Goal: Register for event/course

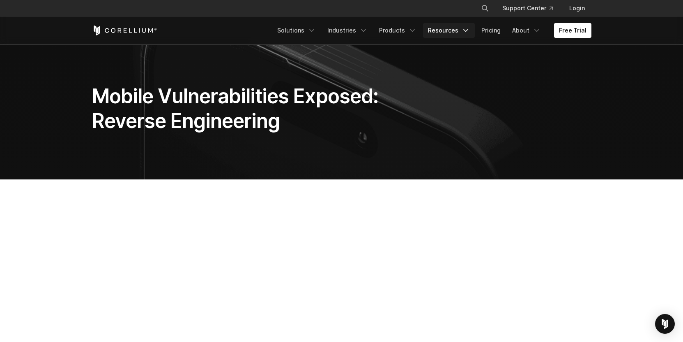
click at [448, 32] on link "Resources" at bounding box center [449, 30] width 52 height 15
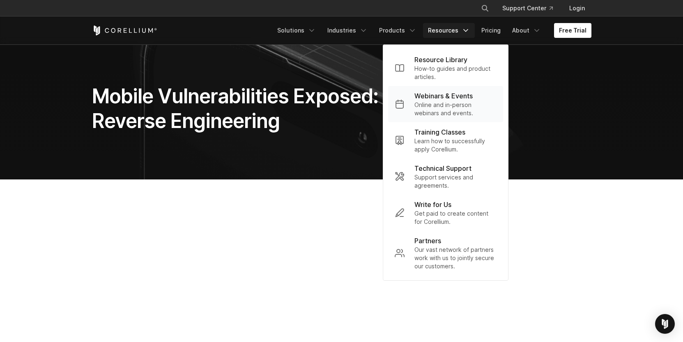
click at [464, 102] on p "Online and in-person webinars and events." at bounding box center [456, 109] width 82 height 16
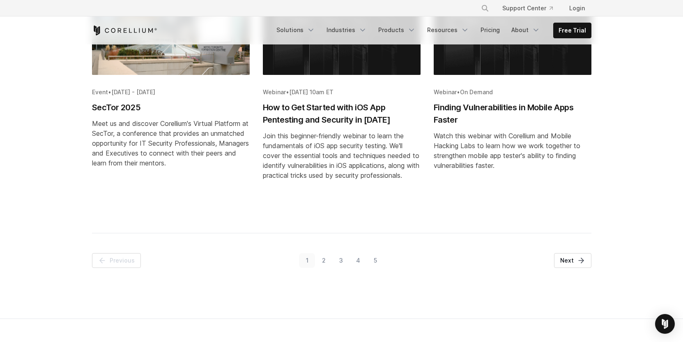
scroll to position [445, 0]
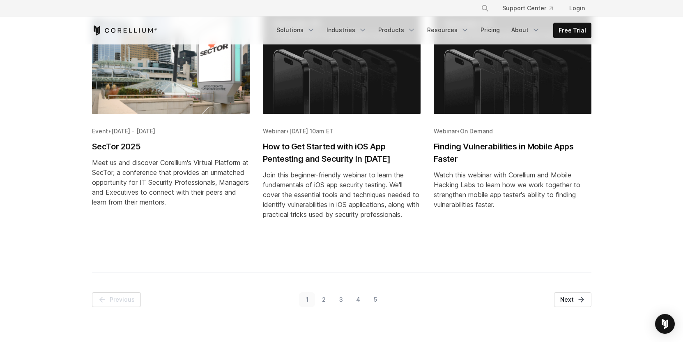
click at [479, 140] on h2 "Finding Vulnerabilities in Mobile Apps Faster" at bounding box center [513, 152] width 158 height 25
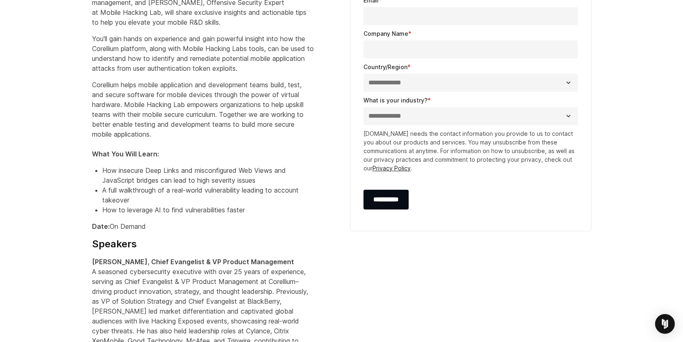
scroll to position [458, 0]
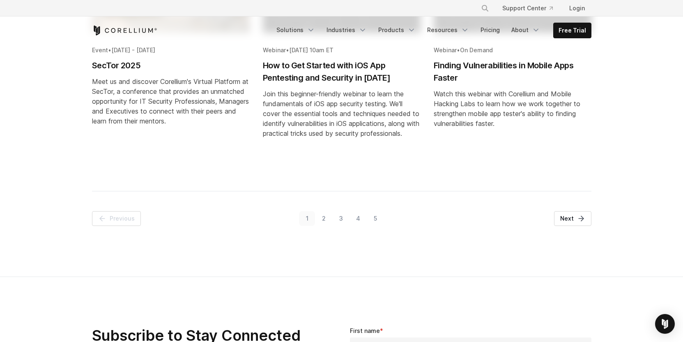
scroll to position [559, 0]
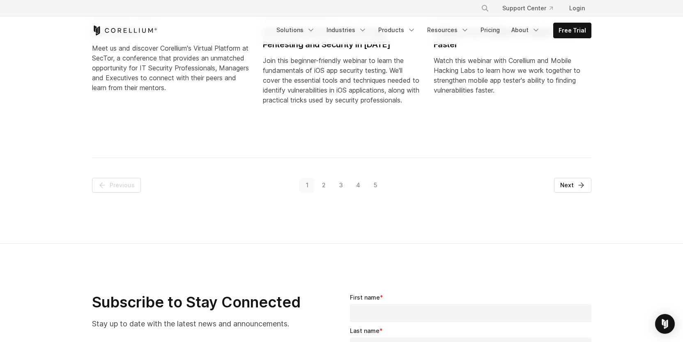
click at [320, 185] on link "2" at bounding box center [323, 185] width 17 height 15
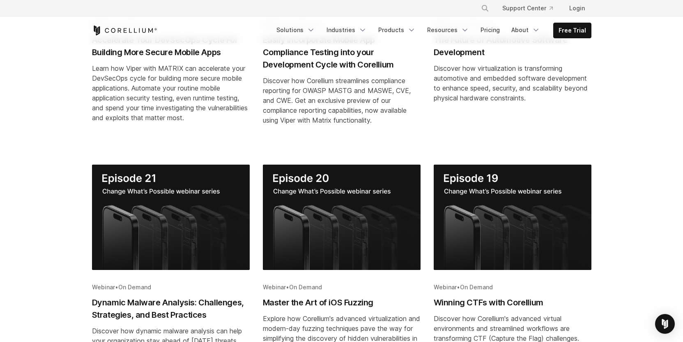
scroll to position [362, 0]
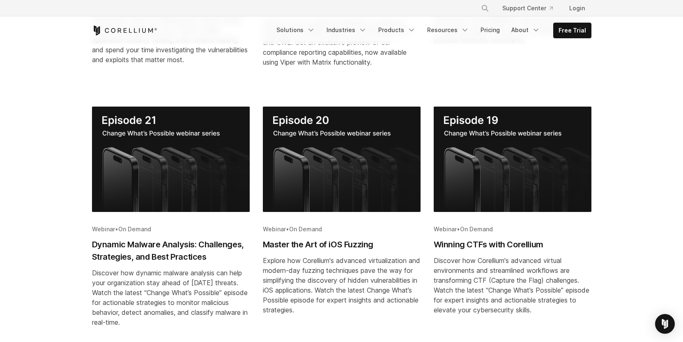
click at [336, 244] on h2 "Master the Art of iOS Fuzzing" at bounding box center [342, 244] width 158 height 12
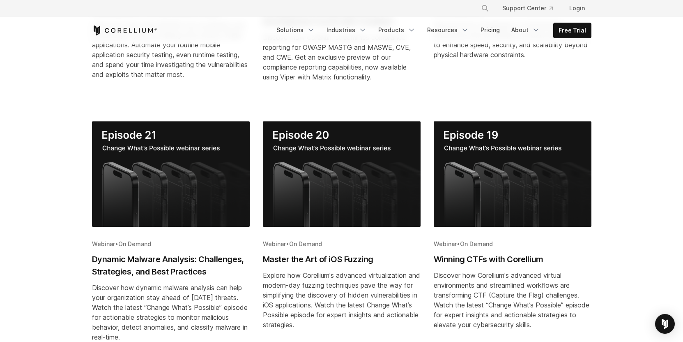
scroll to position [505, 0]
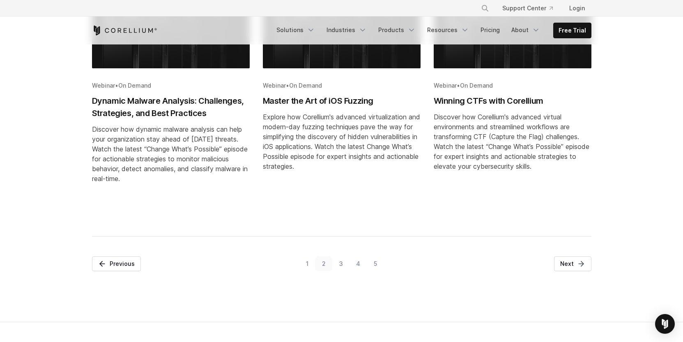
click at [305, 265] on link "1" at bounding box center [307, 263] width 16 height 15
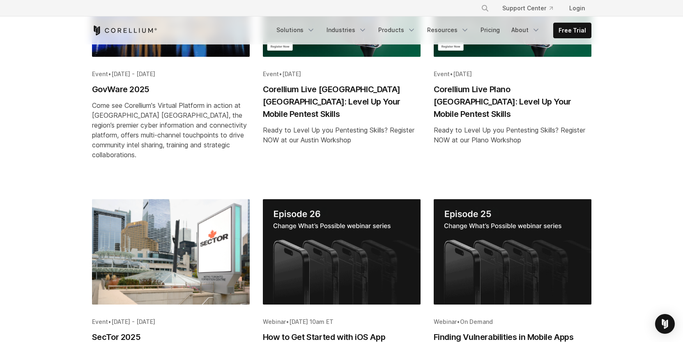
scroll to position [381, 0]
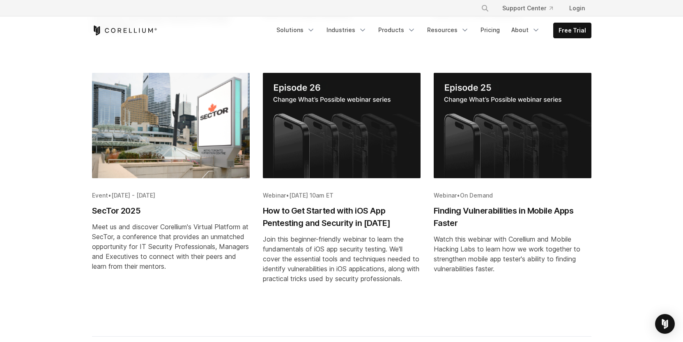
click at [361, 204] on h2 "How to Get Started with iOS App Pentesting and Security in 2025" at bounding box center [342, 216] width 158 height 25
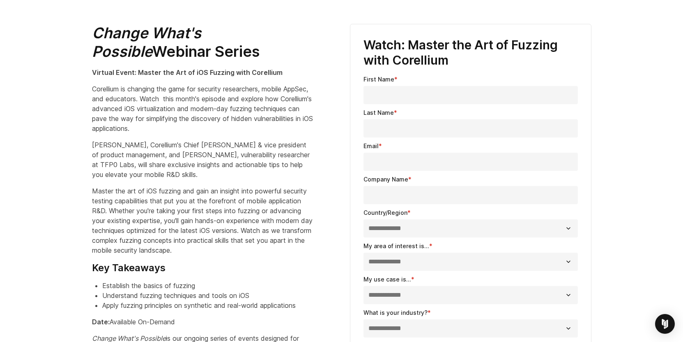
scroll to position [353, 0]
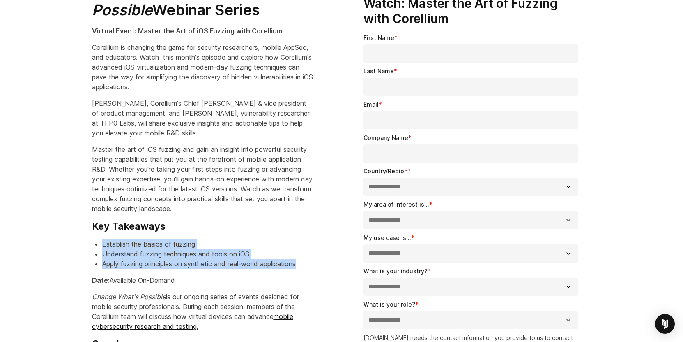
drag, startPoint x: 318, startPoint y: 228, endPoint x: 334, endPoint y: 267, distance: 41.7
click at [334, 267] on div "Change What's Possible Webinar Series Virtual Event: Master the Art of iOS Fuzz…" at bounding box center [213, 287] width 258 height 611
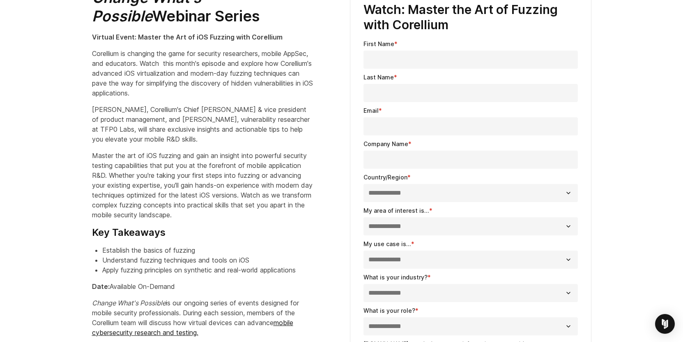
scroll to position [277, 0]
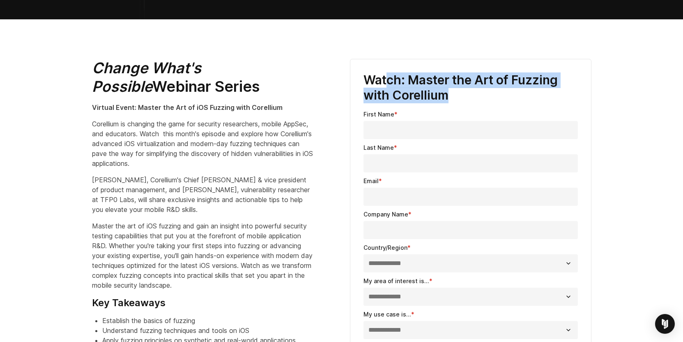
drag, startPoint x: 485, startPoint y: 93, endPoint x: 385, endPoint y: 73, distance: 101.8
click at [385, 73] on h3 "Watch: Master the Art of Fuzzing with Corellium" at bounding box center [471, 87] width 215 height 31
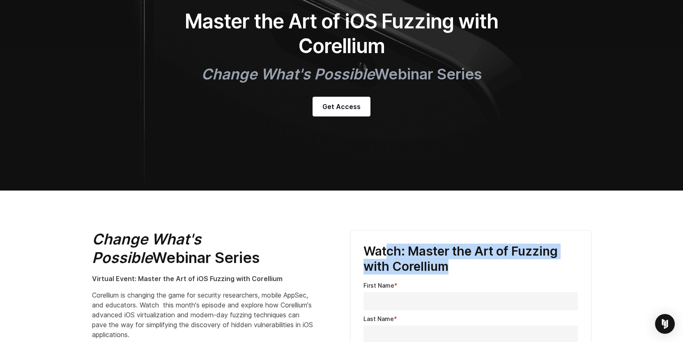
scroll to position [31, 0]
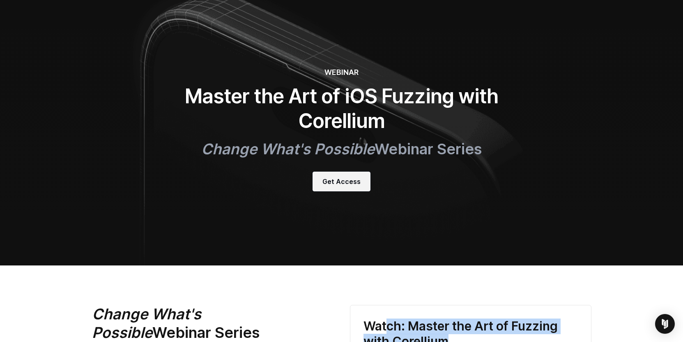
click at [353, 183] on span "Get Access" at bounding box center [342, 181] width 38 height 10
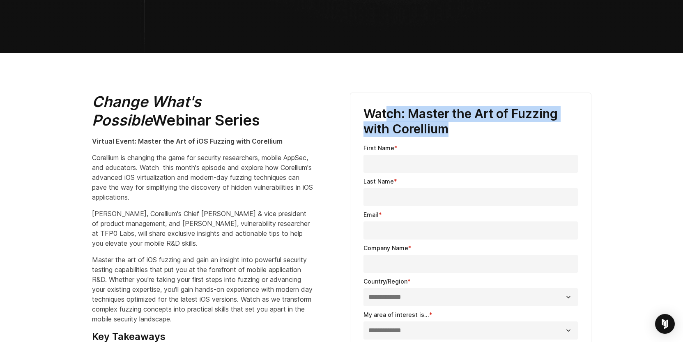
scroll to position [335, 0]
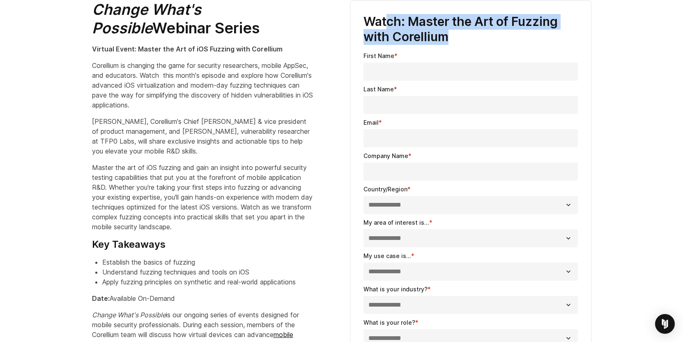
click at [429, 33] on h3 "Watch: Master the Art of Fuzzing with Corellium" at bounding box center [471, 29] width 215 height 31
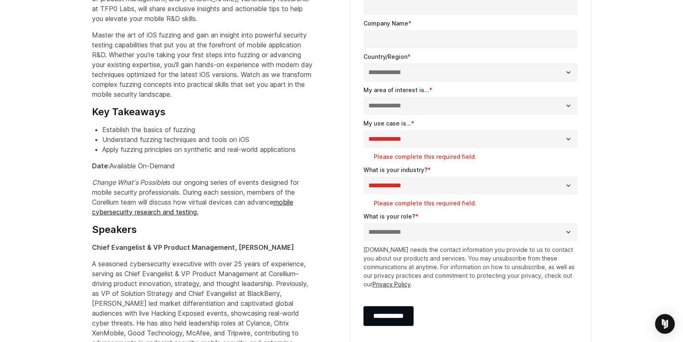
scroll to position [550, 0]
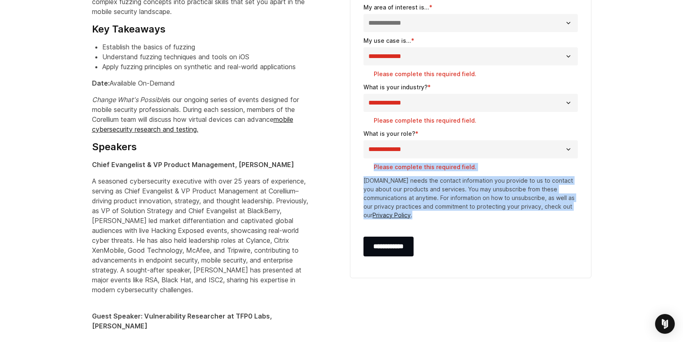
drag, startPoint x: 361, startPoint y: 164, endPoint x: 437, endPoint y: 212, distance: 90.3
click at [437, 212] on div "**********" at bounding box center [471, 31] width 242 height 493
click at [437, 212] on p "www.corellium.com needs the contact information you provide to us to contact yo…" at bounding box center [471, 197] width 215 height 43
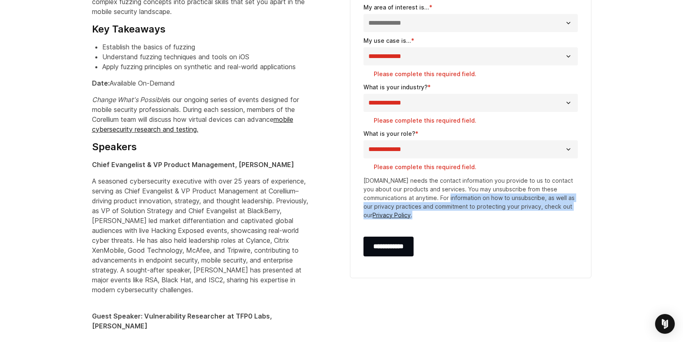
drag, startPoint x: 443, startPoint y: 214, endPoint x: 441, endPoint y: 195, distance: 19.4
click at [441, 195] on p "www.corellium.com needs the contact information you provide to us to contact yo…" at bounding box center [471, 197] width 215 height 43
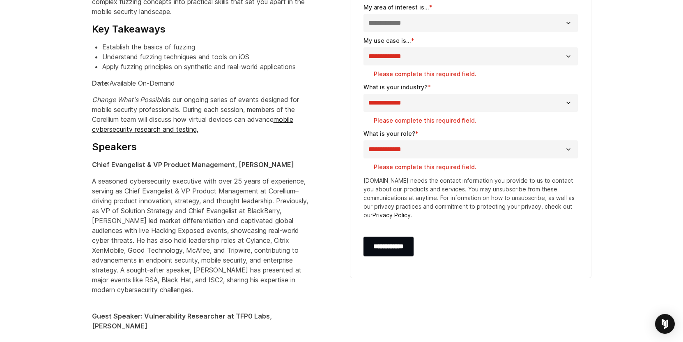
click at [438, 195] on p "www.corellium.com needs the contact information you provide to us to contact yo…" at bounding box center [471, 197] width 215 height 43
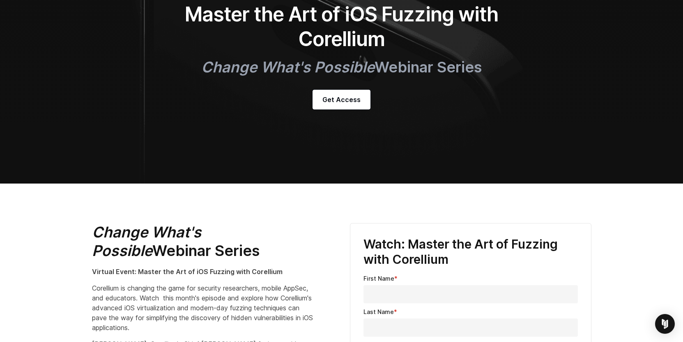
scroll to position [0, 0]
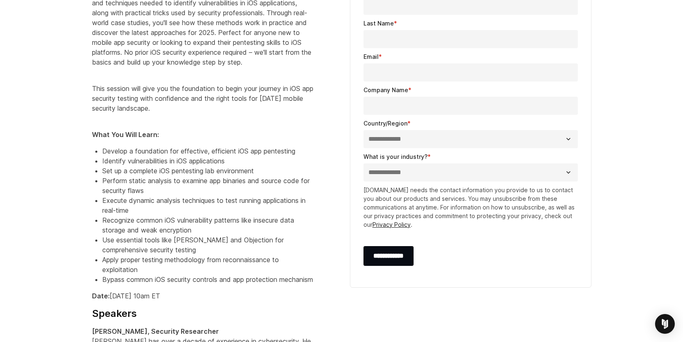
scroll to position [364, 0]
drag, startPoint x: 282, startPoint y: 312, endPoint x: 238, endPoint y: 289, distance: 49.4
click at [238, 289] on div "Change What's Possible Webinar Series Virtual Event: Join this beginner-friendl…" at bounding box center [213, 169] width 242 height 470
click at [238, 283] on li "Bypass common iOS security controls and app protection mechanism" at bounding box center [208, 278] width 212 height 10
drag, startPoint x: 279, startPoint y: 128, endPoint x: 288, endPoint y: 323, distance: 195.4
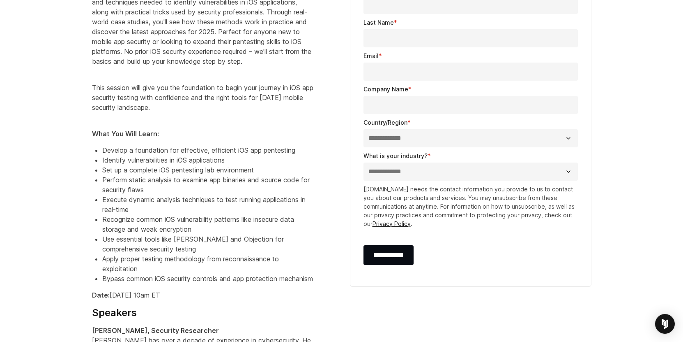
click at [288, 323] on div "Change What's Possible Webinar Series Virtual Event: Join this beginner-friendl…" at bounding box center [213, 169] width 242 height 470
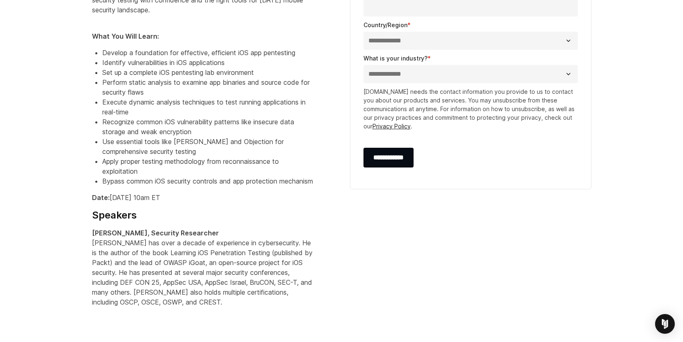
scroll to position [525, 0]
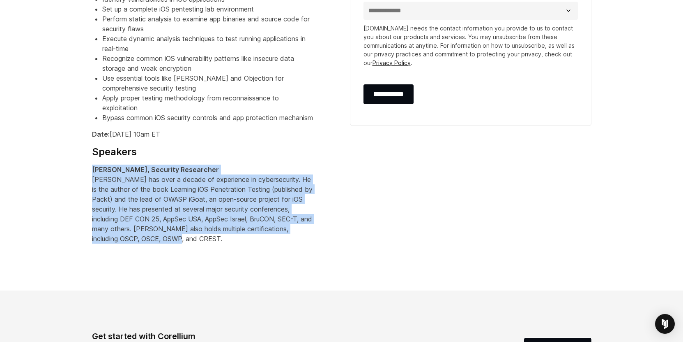
drag, startPoint x: 257, startPoint y: 270, endPoint x: 249, endPoint y: 170, distance: 100.6
click at [249, 170] on section "Change What's Possible Webinar Series Virtual Event: Join this beginner-friendl…" at bounding box center [341, 12] width 683 height 556
click at [251, 182] on div "Change What's Possible Webinar Series Virtual Event: Join this beginner-friendl…" at bounding box center [213, 8] width 242 height 470
drag, startPoint x: 251, startPoint y: 173, endPoint x: 274, endPoint y: 279, distance: 108.5
click at [274, 279] on section "Change What's Possible Webinar Series Virtual Event: Join this beginner-friendl…" at bounding box center [341, 12] width 683 height 556
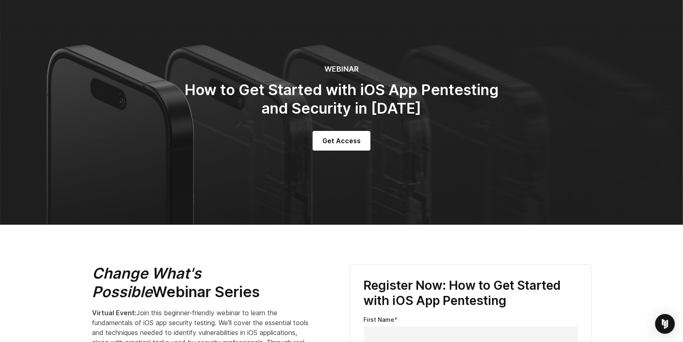
scroll to position [0, 0]
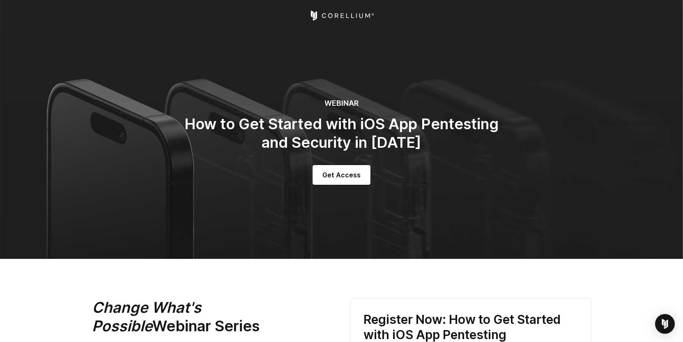
click at [332, 17] on icon "Corellium Home" at bounding box center [330, 15] width 5 height 5
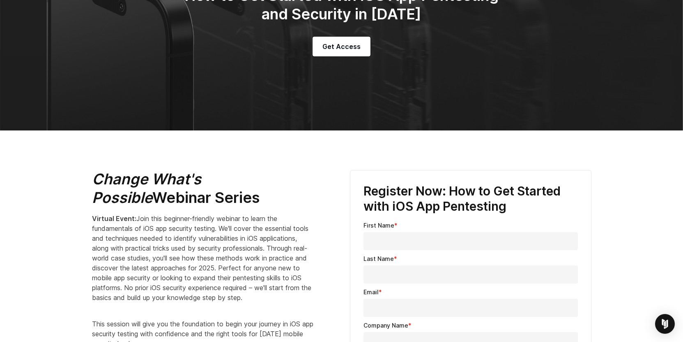
scroll to position [277, 0]
